Goal: Transaction & Acquisition: Purchase product/service

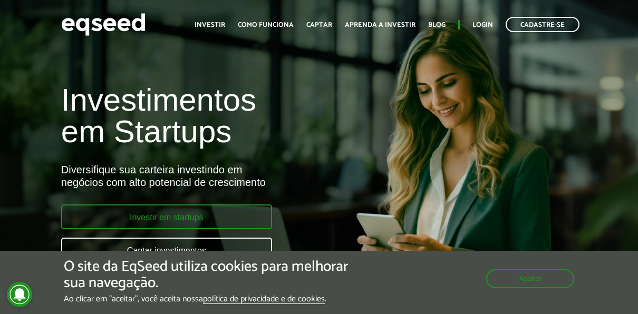
click at [206, 216] on link "Investir em startups" at bounding box center [166, 217] width 211 height 25
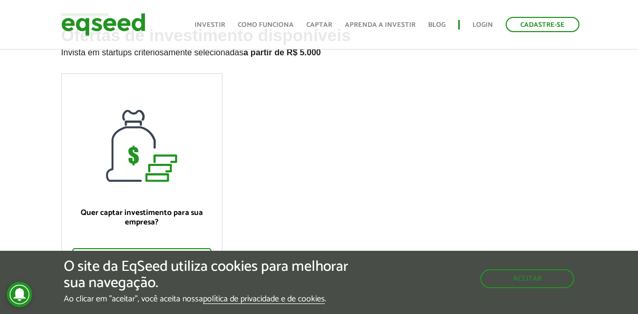
scroll to position [105, 0]
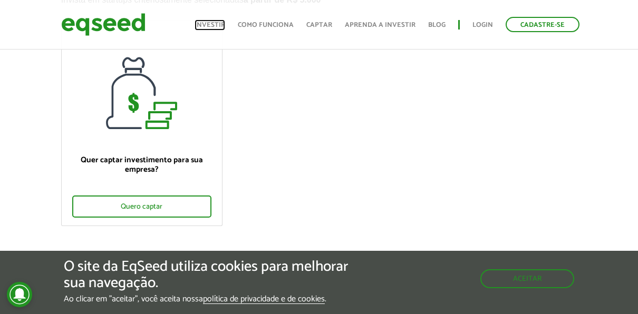
click at [217, 23] on link "Investir" at bounding box center [210, 25] width 31 height 7
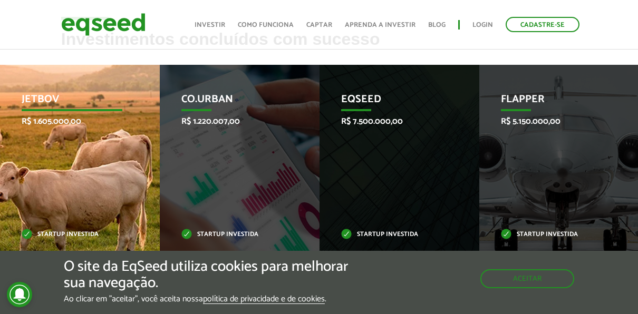
scroll to position [422, 0]
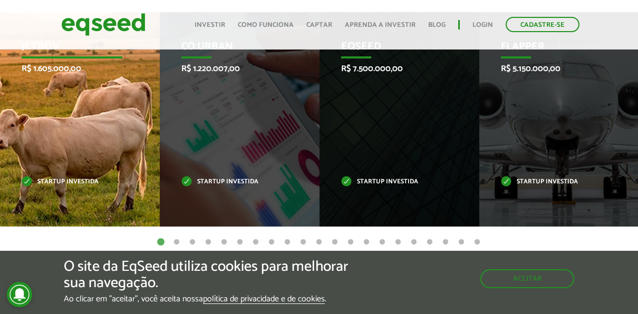
click at [94, 161] on div "JetBov R$ 1.605.000,00 Startup investida" at bounding box center [72, 119] width 144 height 215
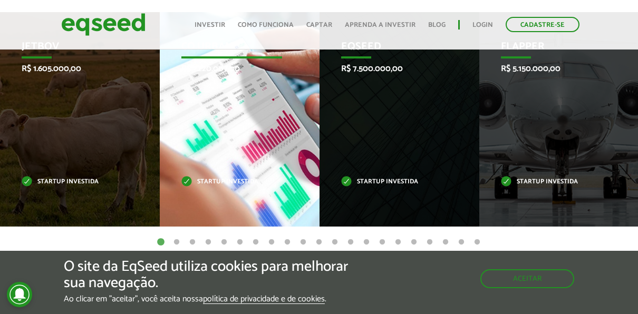
scroll to position [474, 0]
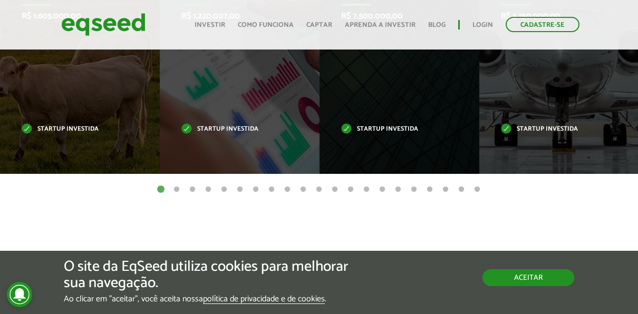
click at [514, 277] on button "Aceitar" at bounding box center [528, 277] width 92 height 17
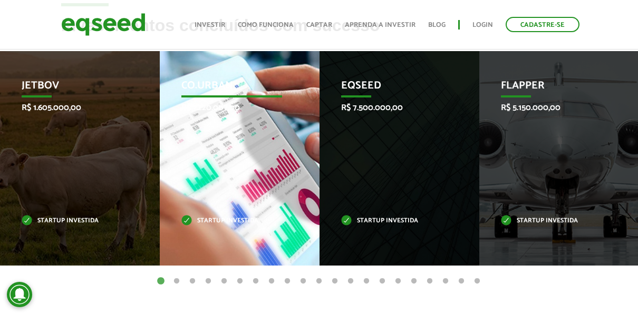
scroll to position [422, 0]
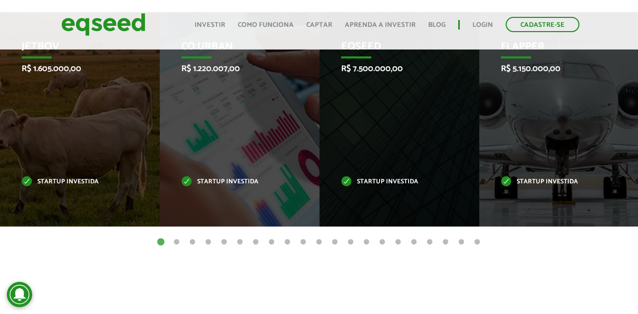
click at [177, 237] on button "2" at bounding box center [176, 242] width 11 height 11
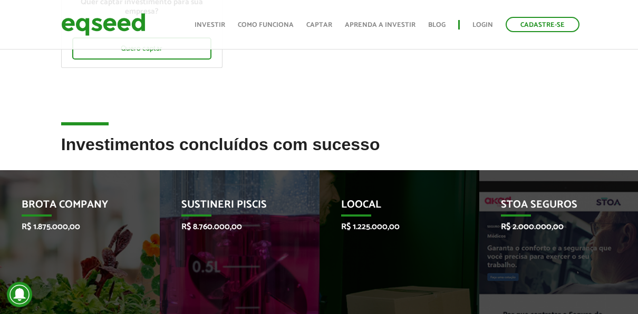
scroll to position [0, 0]
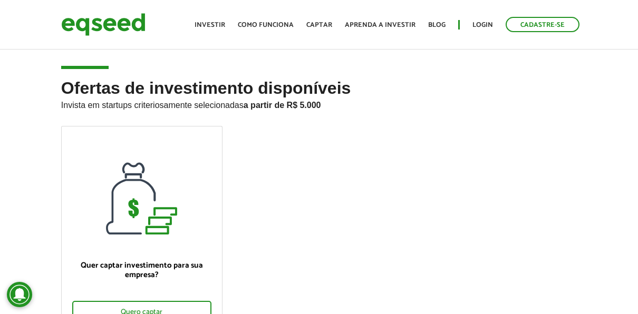
click at [470, 25] on ul "Início Investir Como funciona Captar Aprenda a investir Blog Login Cadastre-se" at bounding box center [386, 24] width 395 height 15
click at [480, 25] on link "Login" at bounding box center [482, 25] width 21 height 7
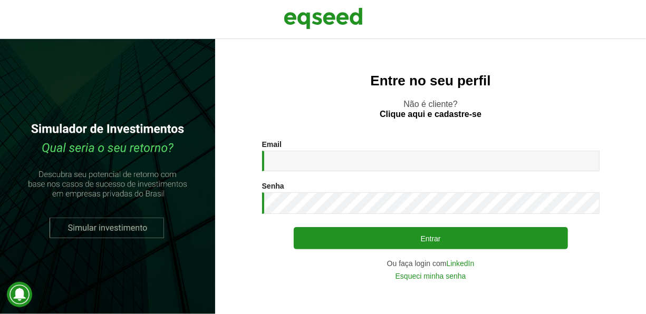
drag, startPoint x: 448, startPoint y: 152, endPoint x: 441, endPoint y: 160, distance: 9.7
click at [444, 154] on div "Email * Digite seu endereço de e-mail." at bounding box center [430, 155] width 337 height 31
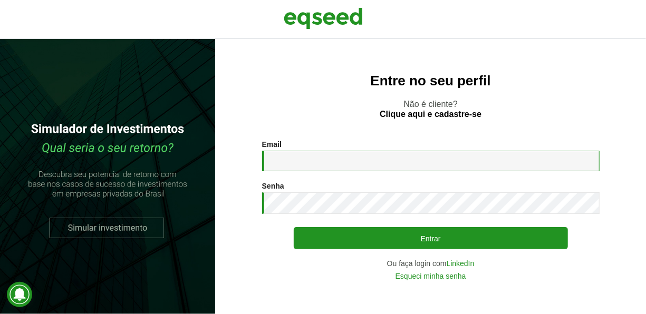
click at [441, 160] on input "Email *" at bounding box center [430, 161] width 337 height 21
type input "**********"
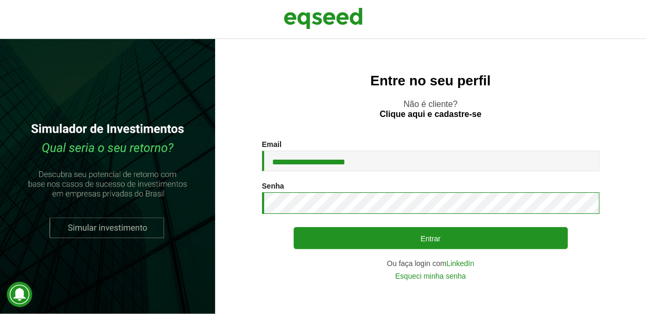
click at [294, 227] on button "Entrar" at bounding box center [431, 238] width 274 height 22
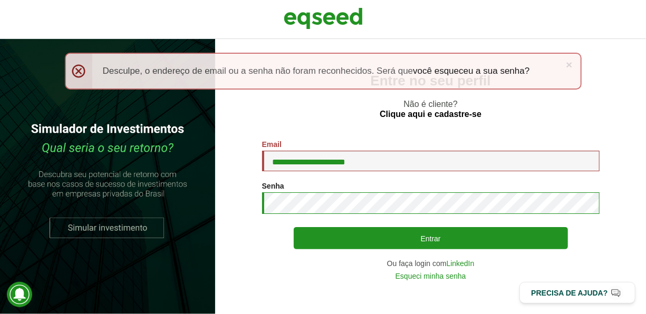
click at [294, 227] on button "Entrar" at bounding box center [431, 238] width 274 height 22
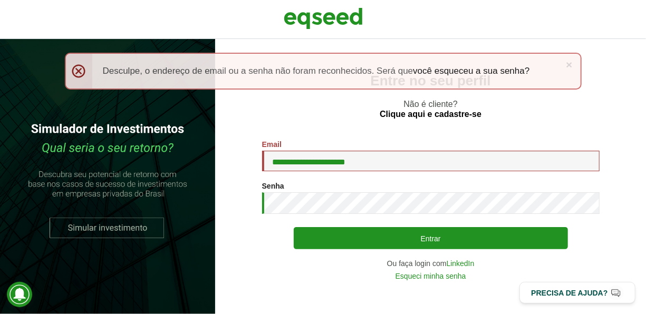
click at [331, 120] on div "**********" at bounding box center [430, 176] width 431 height 275
